Goal: Task Accomplishment & Management: Manage account settings

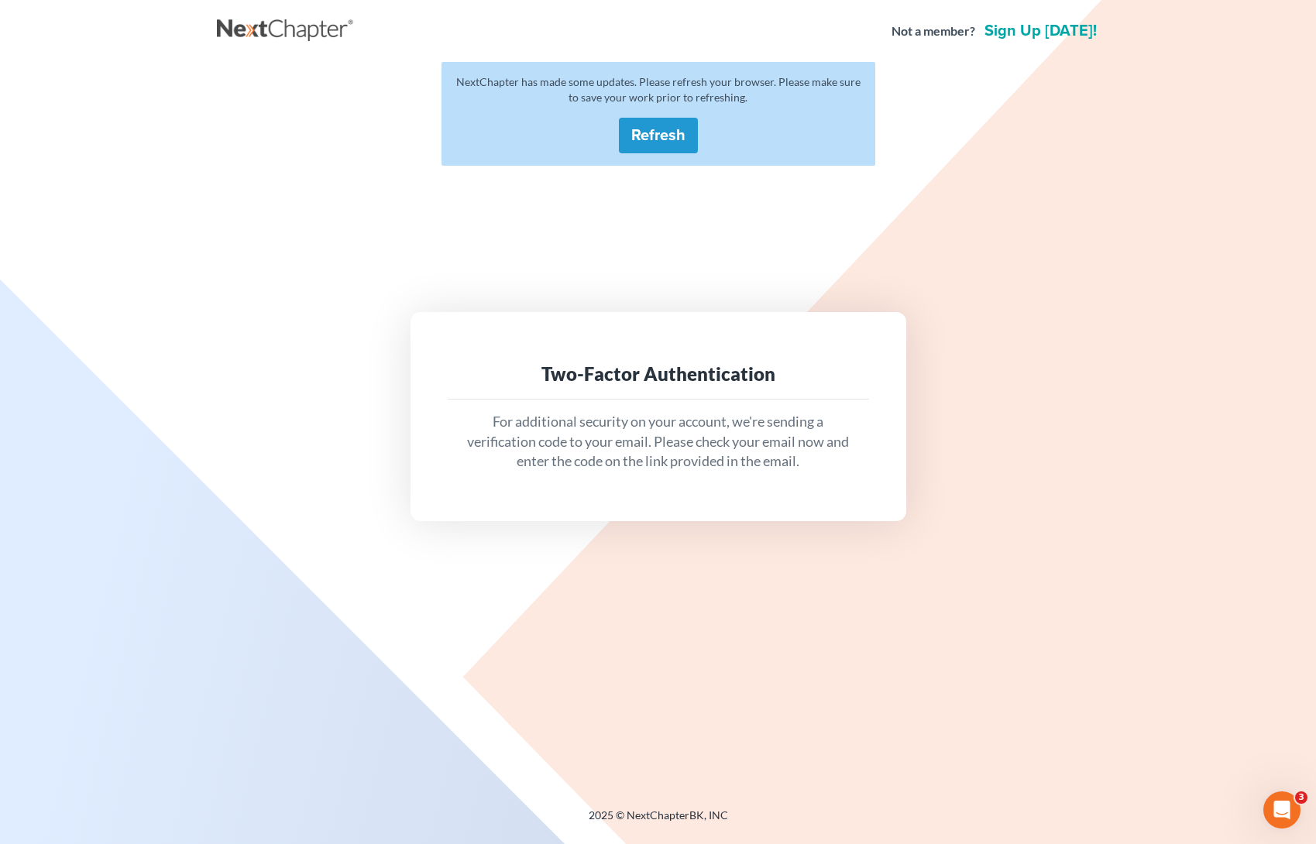
click at [641, 142] on button "Refresh" at bounding box center [658, 136] width 79 height 36
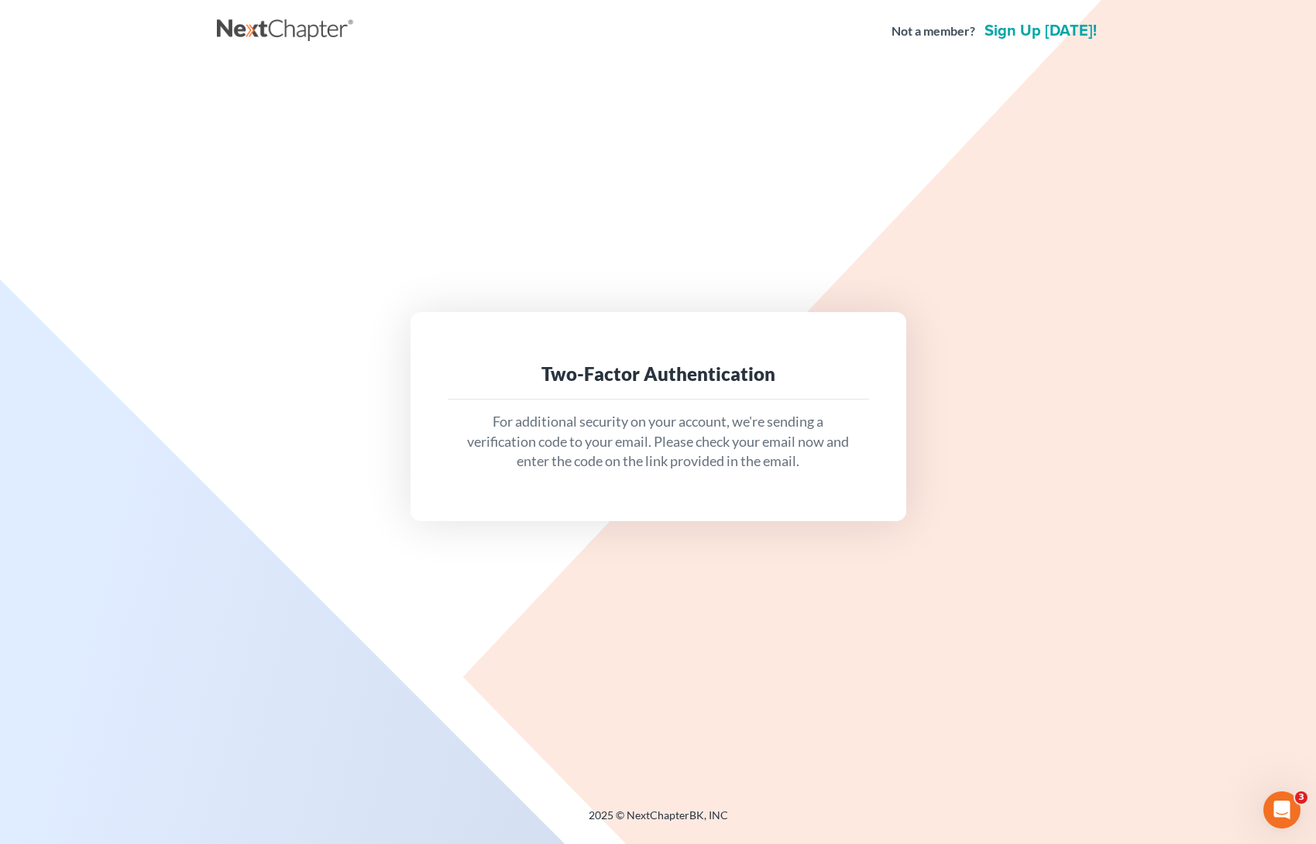
click at [693, 381] on div "Two-Factor Authentication" at bounding box center [658, 374] width 397 height 25
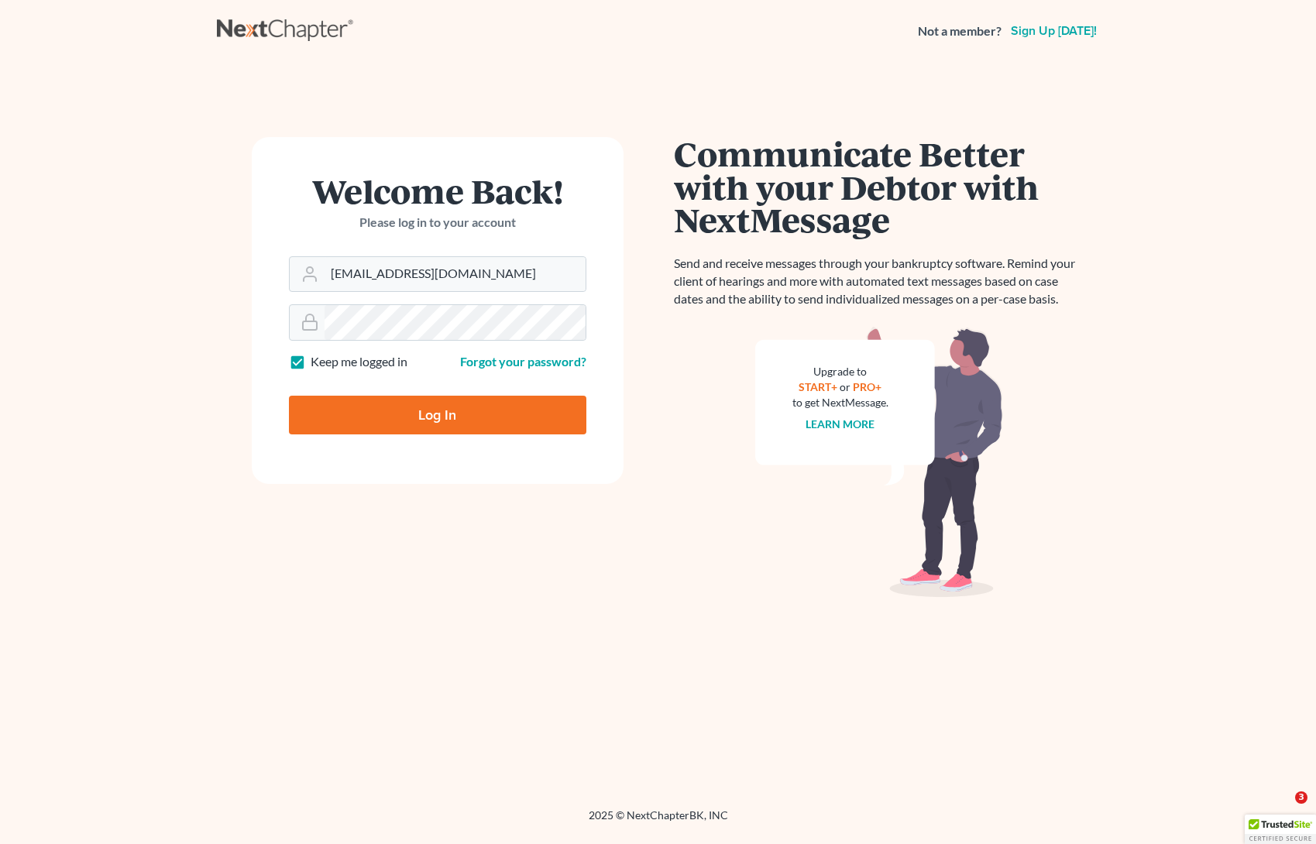
click at [455, 426] on input "Log In" at bounding box center [437, 415] width 297 height 39
type input "Thinking..."
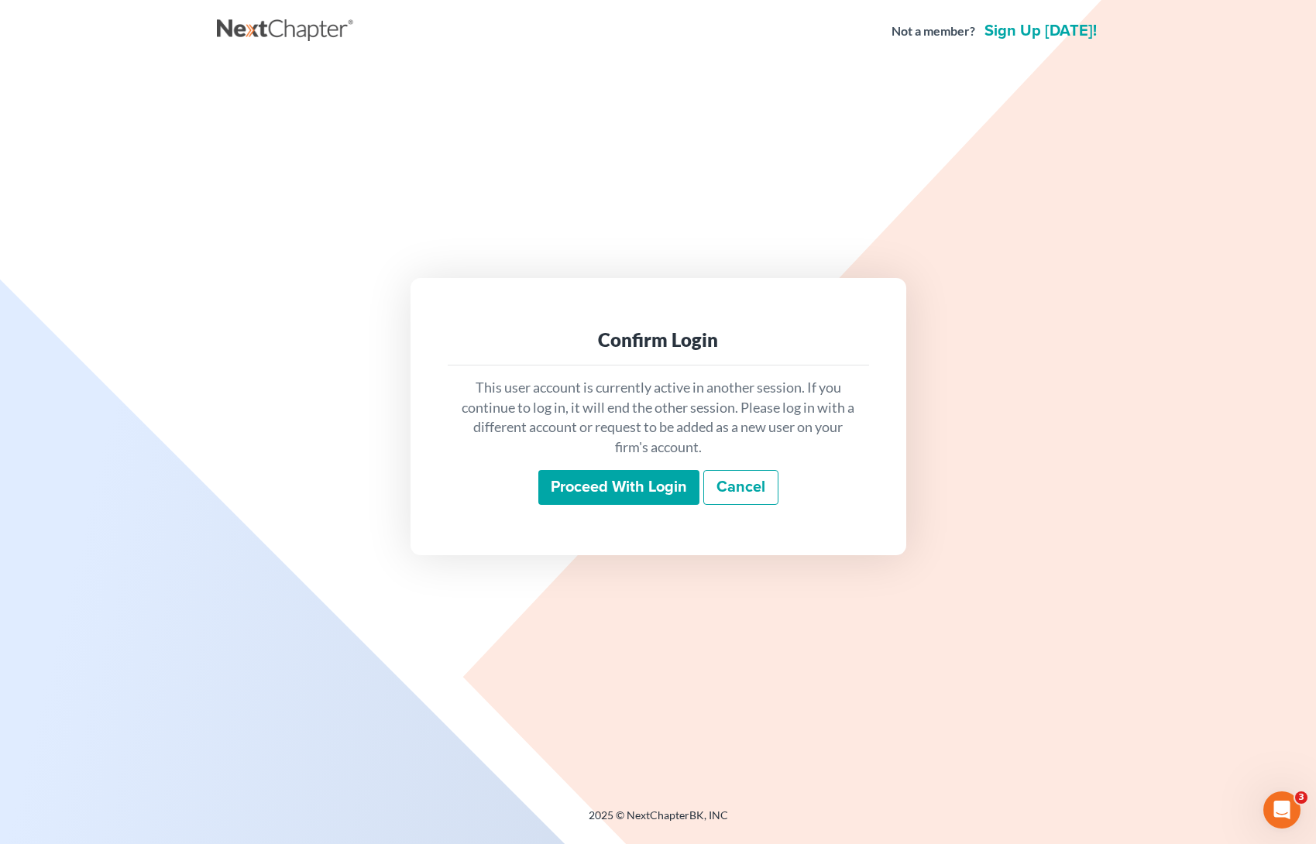
click at [605, 486] on input "Proceed with login" at bounding box center [618, 488] width 161 height 36
